Goal: Task Accomplishment & Management: Complete application form

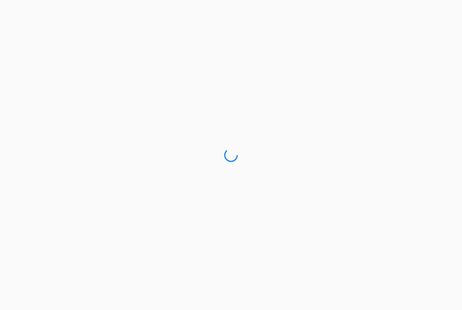
scroll to position [22, 0]
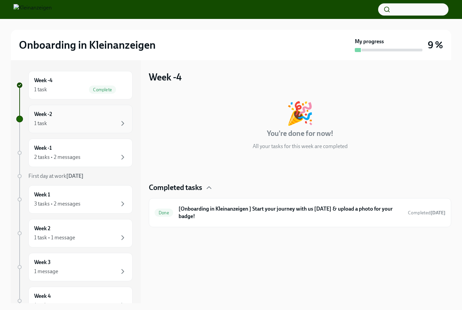
click at [106, 126] on div "1 task" at bounding box center [80, 123] width 93 height 8
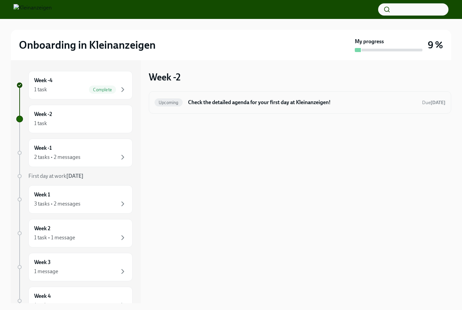
click at [247, 104] on h6 "Check the detailed agenda for your first day at Kleinanzeigen!" at bounding box center [302, 102] width 228 height 7
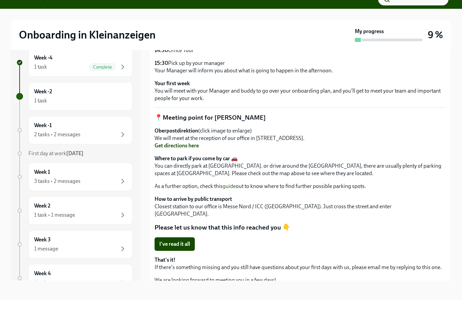
scroll to position [12, 0]
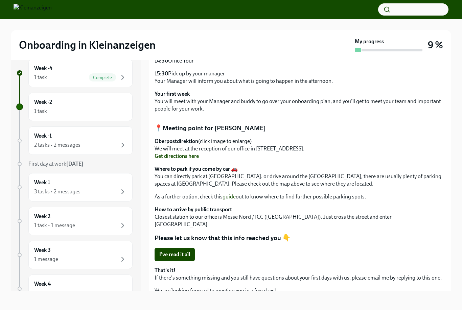
click at [183, 253] on span "I've read it all" at bounding box center [174, 254] width 31 height 7
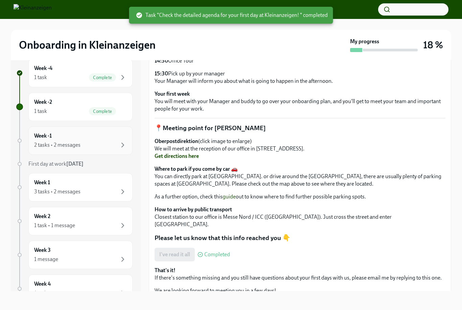
click at [105, 142] on div "2 tasks • 2 messages" at bounding box center [80, 145] width 93 height 8
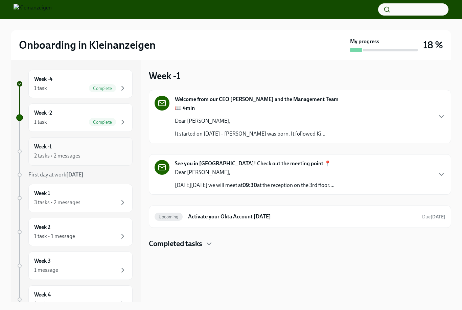
click at [101, 152] on div "2 tasks • 2 messages" at bounding box center [80, 156] width 93 height 8
click at [440, 113] on icon "button" at bounding box center [441, 117] width 8 height 8
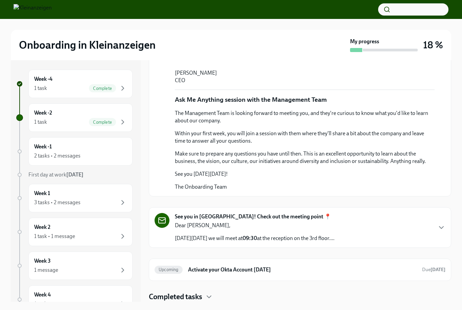
scroll to position [328, 0]
click at [426, 242] on div "See you in Charlottenburg! Check out the meeting point 📍 Dear Nadine, On Monday…" at bounding box center [299, 227] width 291 height 29
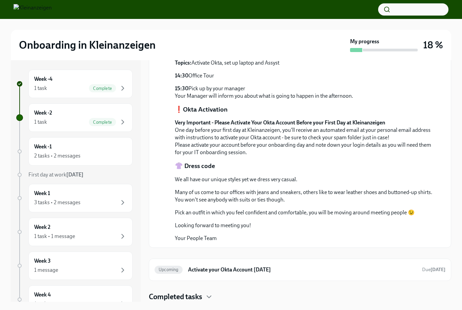
scroll to position [739, 0]
click at [83, 79] on div "Week -4 1 task Complete" at bounding box center [80, 83] width 93 height 17
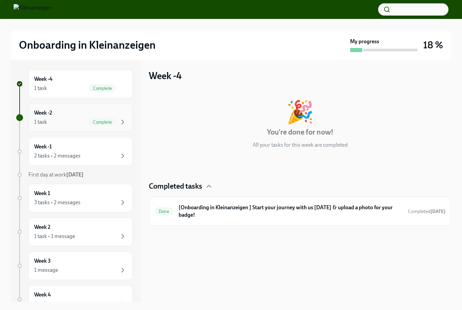
click at [74, 111] on div "Week -2 1 task Complete" at bounding box center [80, 117] width 93 height 17
